Goal: Task Accomplishment & Management: Use online tool/utility

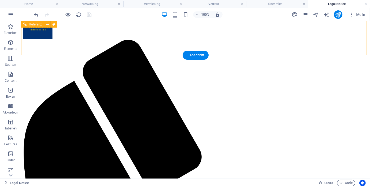
scroll to position [18, 0]
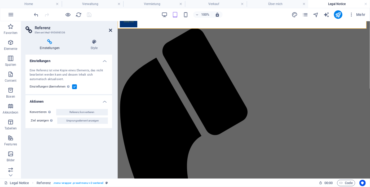
click at [110, 30] on icon at bounding box center [110, 30] width 3 height 4
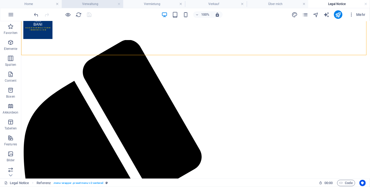
click at [99, 4] on h4 "Verwaltung" at bounding box center [93, 4] width 62 height 6
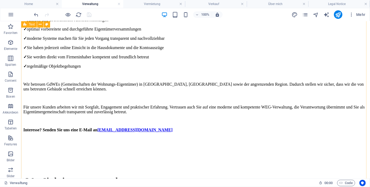
scroll to position [603, 0]
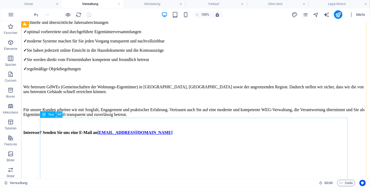
click at [59, 115] on icon at bounding box center [59, 115] width 3 height 6
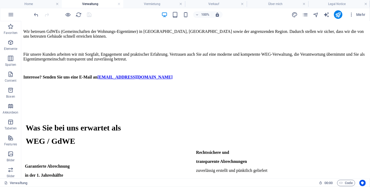
scroll to position [692, 0]
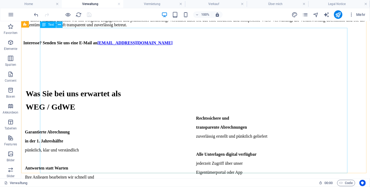
click at [60, 26] on icon at bounding box center [59, 25] width 3 height 6
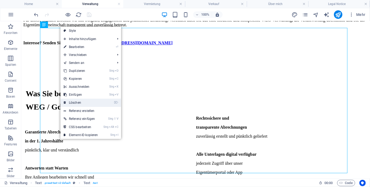
click at [79, 103] on link "⌦ Löschen" at bounding box center [80, 103] width 41 height 8
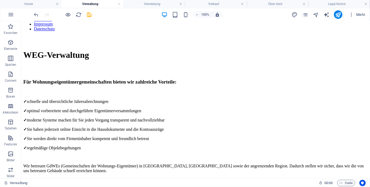
scroll to position [555, 0]
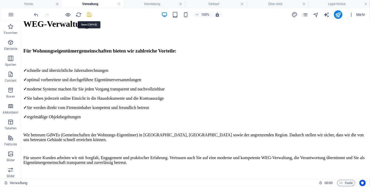
click at [87, 13] on icon "save" at bounding box center [89, 15] width 6 height 6
click at [100, 2] on h4 "Verwaltung" at bounding box center [93, 4] width 62 height 6
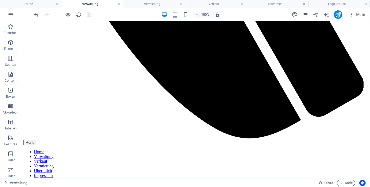
scroll to position [362, 0]
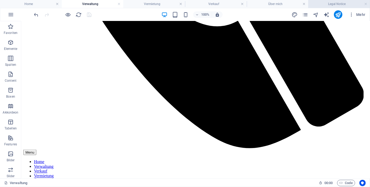
click at [322, 0] on li "Legal Notice" at bounding box center [339, 4] width 62 height 8
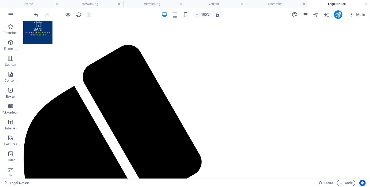
scroll to position [16, 0]
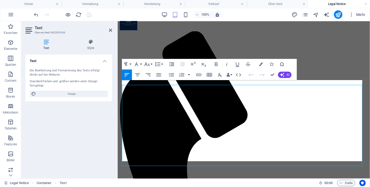
scroll to position [4, 0]
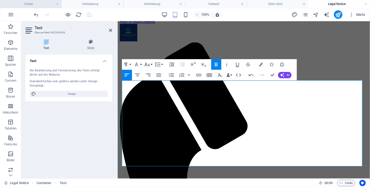
click at [38, 4] on h4 "Home" at bounding box center [31, 4] width 62 height 6
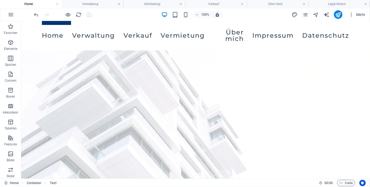
scroll to position [25, 0]
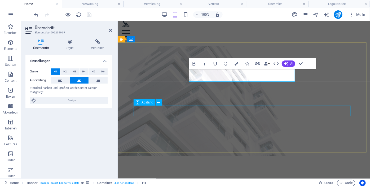
scroll to position [14, 0]
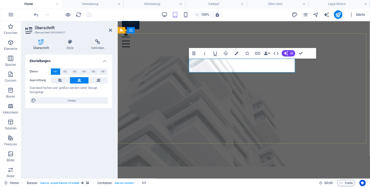
drag, startPoint x: 254, startPoint y: 67, endPoint x: 195, endPoint y: 58, distance: 59.3
copy h1 "Bani Hausverwaltung und Immobilien GmbH"
click at [333, 2] on h4 "Legal Notice" at bounding box center [339, 4] width 62 height 6
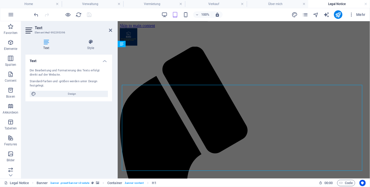
scroll to position [4, 0]
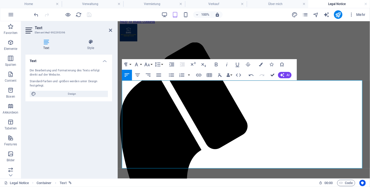
scroll to position [22, 0]
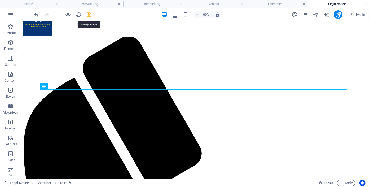
click at [88, 15] on icon "save" at bounding box center [89, 15] width 6 height 6
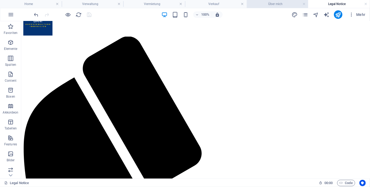
click at [269, 3] on h4 "Über mich" at bounding box center [278, 4] width 62 height 6
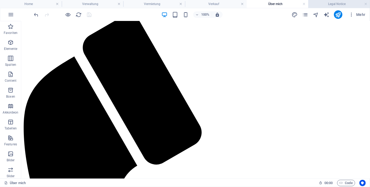
click at [334, 3] on h4 "Legal Notice" at bounding box center [339, 4] width 62 height 6
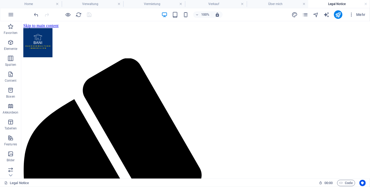
scroll to position [22, 0]
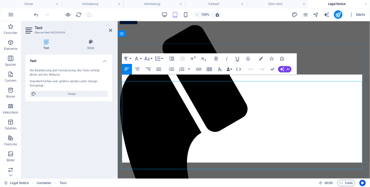
scroll to position [10, 0]
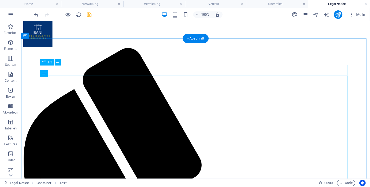
scroll to position [28, 0]
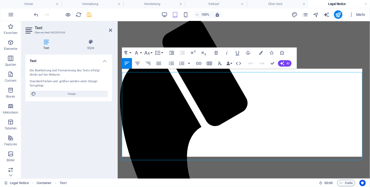
scroll to position [16, 0]
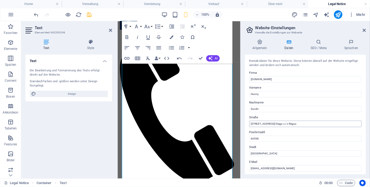
click at [314, 125] on input "[STREET_ADDRESS] Etage c / o Regus" at bounding box center [305, 124] width 112 height 6
type input "[STREET_ADDRESS] Etage"
click at [89, 14] on icon "save" at bounding box center [89, 15] width 6 height 6
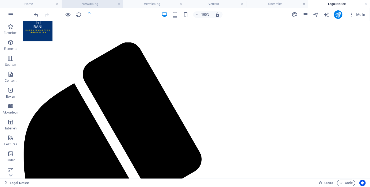
click at [101, 3] on h4 "Verwaltung" at bounding box center [93, 4] width 62 height 6
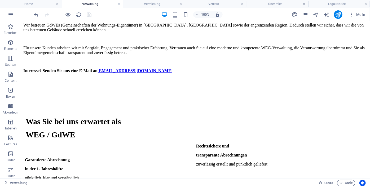
scroll to position [672, 0]
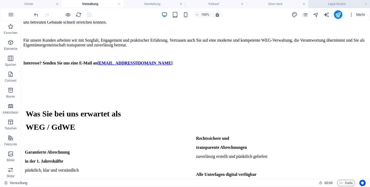
click at [318, 4] on h4 "Legal Notice" at bounding box center [339, 4] width 62 height 6
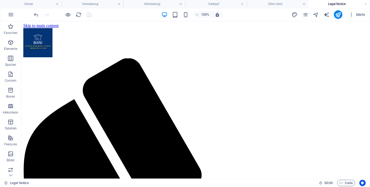
scroll to position [16, 0]
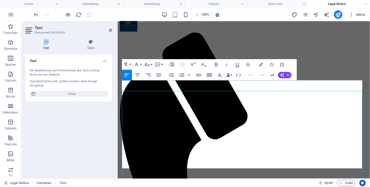
scroll to position [4, 0]
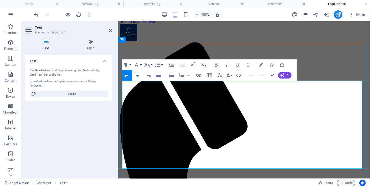
drag, startPoint x: 269, startPoint y: 86, endPoint x: 121, endPoint y: 81, distance: 147.3
click at [125, 66] on icon "button" at bounding box center [126, 65] width 6 height 6
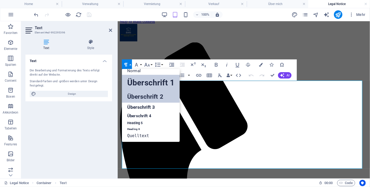
click at [130, 96] on link "Überschrift 2" at bounding box center [151, 97] width 58 height 12
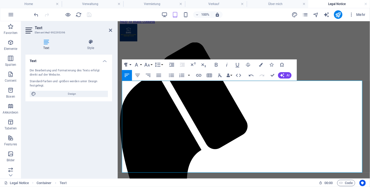
click at [129, 65] on button "Formatierung" at bounding box center [127, 64] width 10 height 11
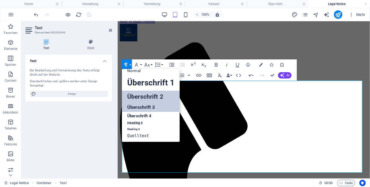
click at [136, 106] on link "Überschrift 3" at bounding box center [151, 107] width 58 height 9
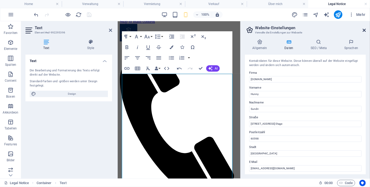
click at [364, 30] on icon at bounding box center [364, 30] width 3 height 4
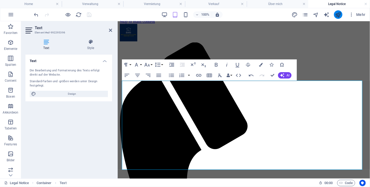
click at [338, 17] on icon "publish" at bounding box center [338, 15] width 6 height 6
